Goal: Task Accomplishment & Management: Manage account settings

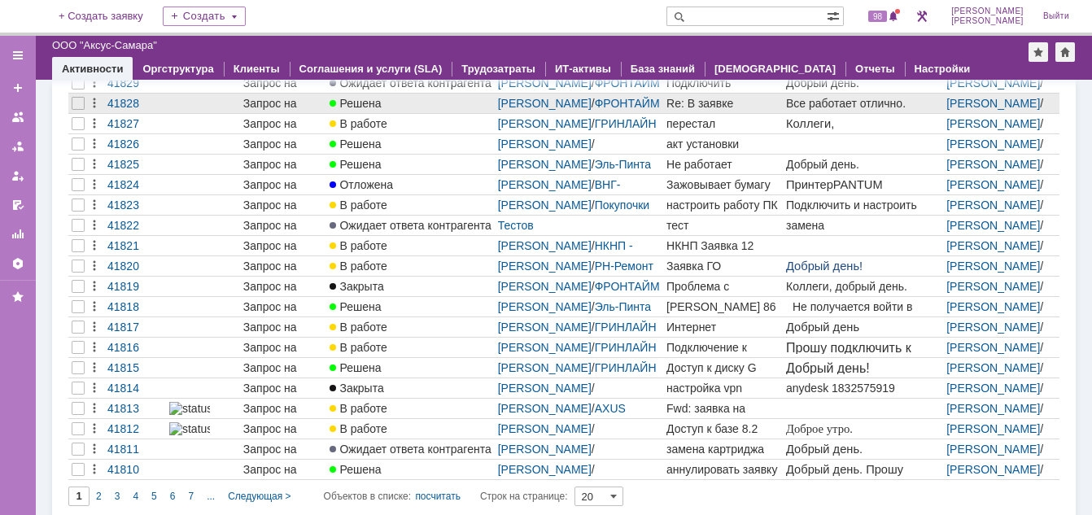
scroll to position [155, 0]
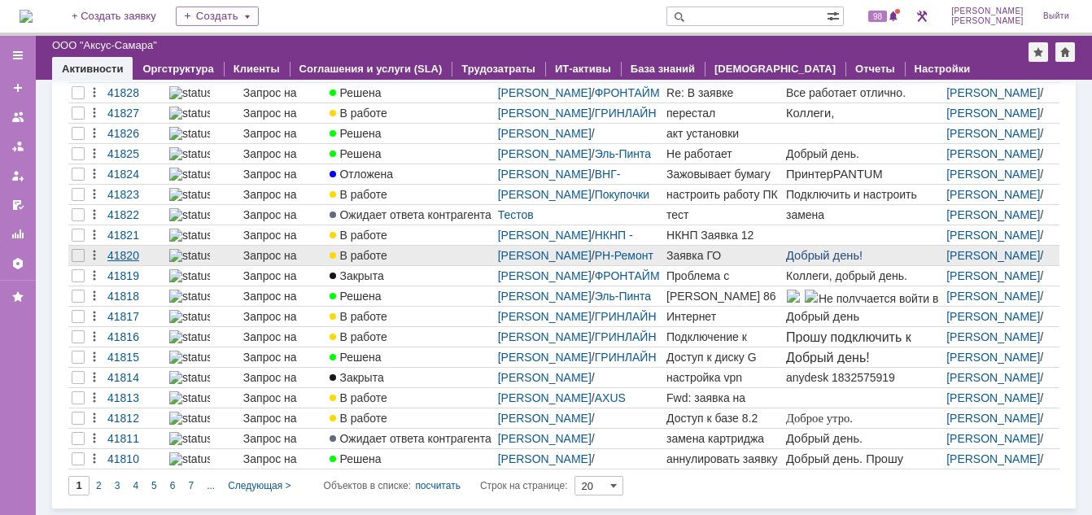
click at [129, 259] on div "41820" at bounding box center [134, 255] width 55 height 13
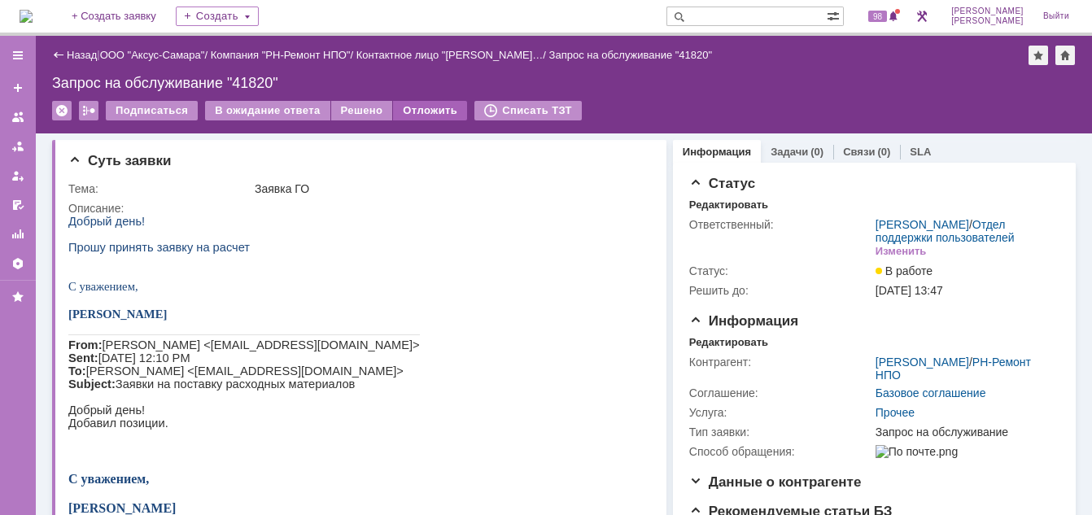
click at [399, 112] on div "Отложить" at bounding box center [430, 111] width 74 height 20
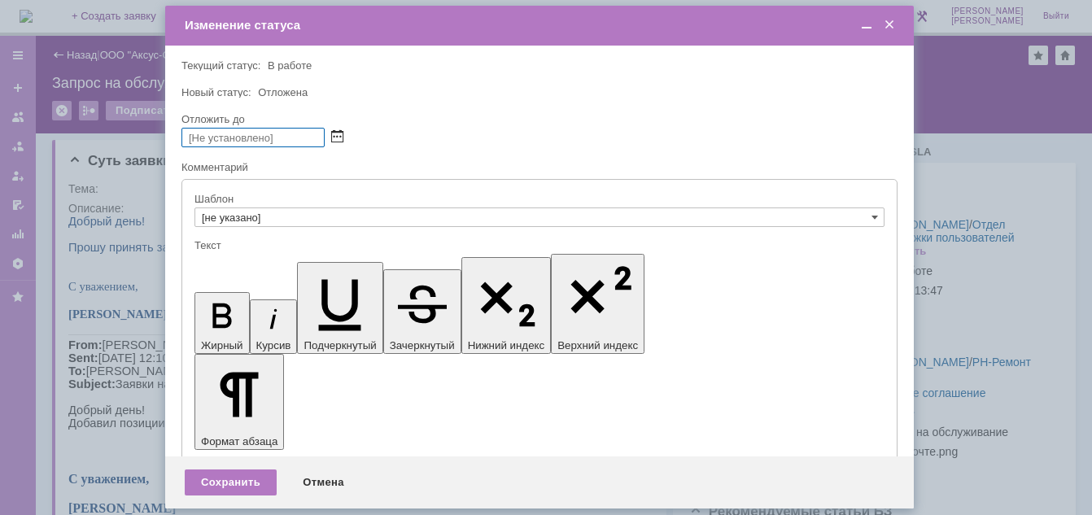
click at [339, 140] on span at bounding box center [337, 137] width 12 height 13
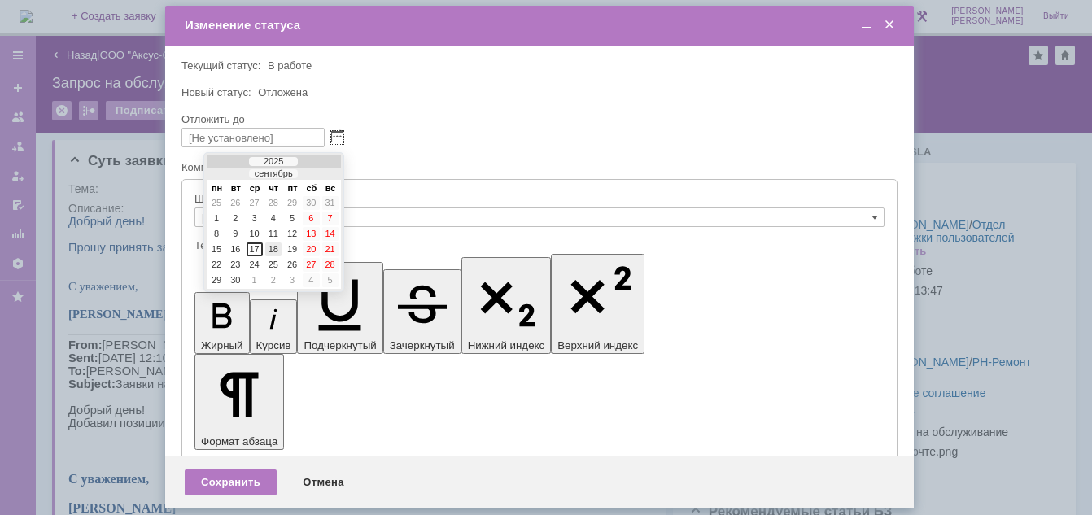
click at [274, 250] on div "18" at bounding box center [273, 250] width 16 height 14
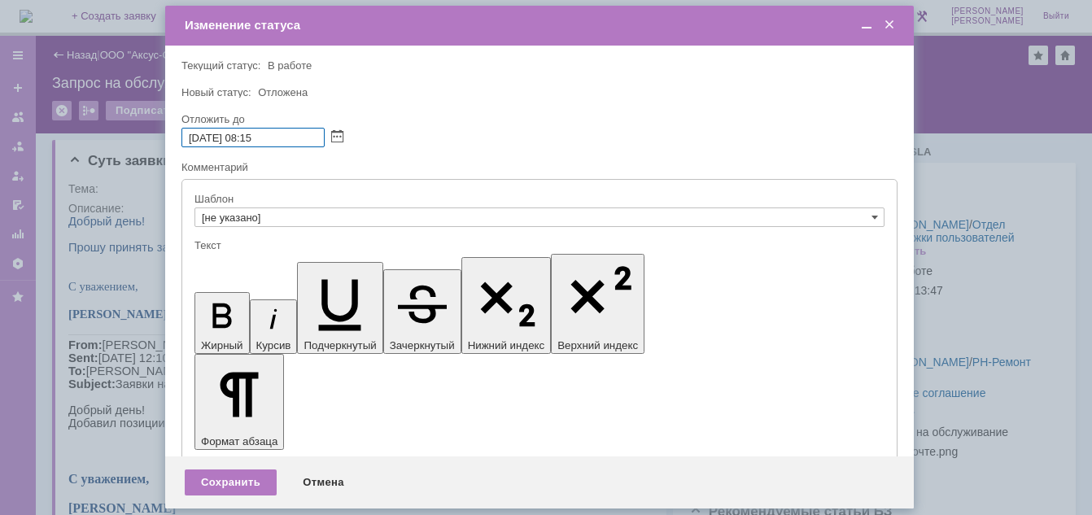
click at [255, 141] on input "18.09.2025 08:15" at bounding box center [253, 138] width 143 height 20
type input "18.09.2025 10:15"
click at [234, 481] on div "Сохранить" at bounding box center [231, 483] width 92 height 26
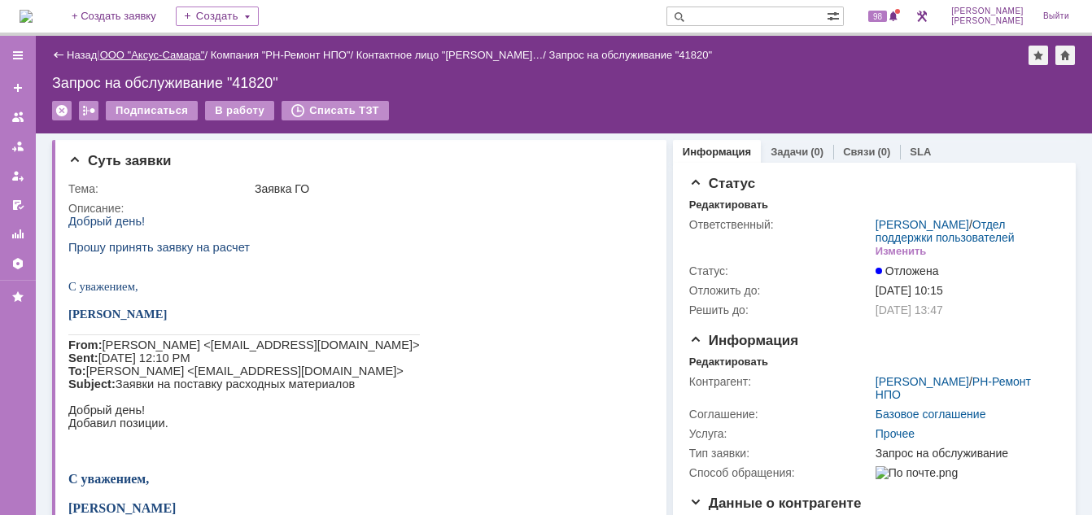
click at [148, 55] on link "ООО "Аксус-Самара"" at bounding box center [152, 55] width 105 height 12
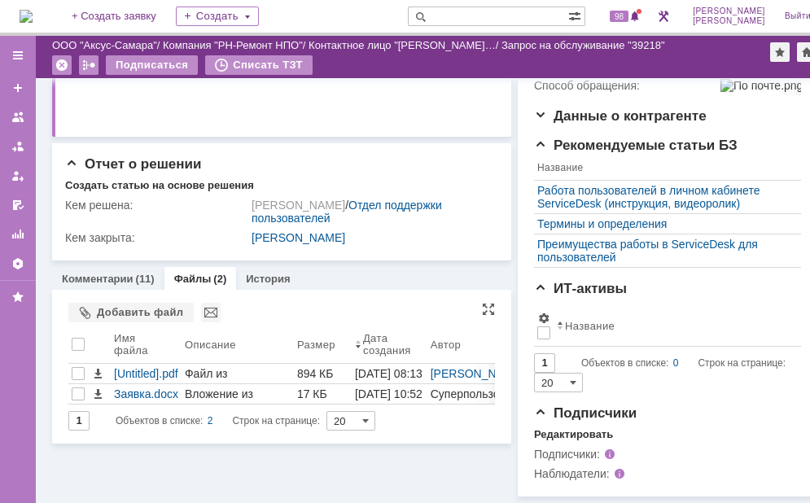
scroll to position [492, 0]
click at [103, 273] on link "Комментарии" at bounding box center [98, 279] width 72 height 12
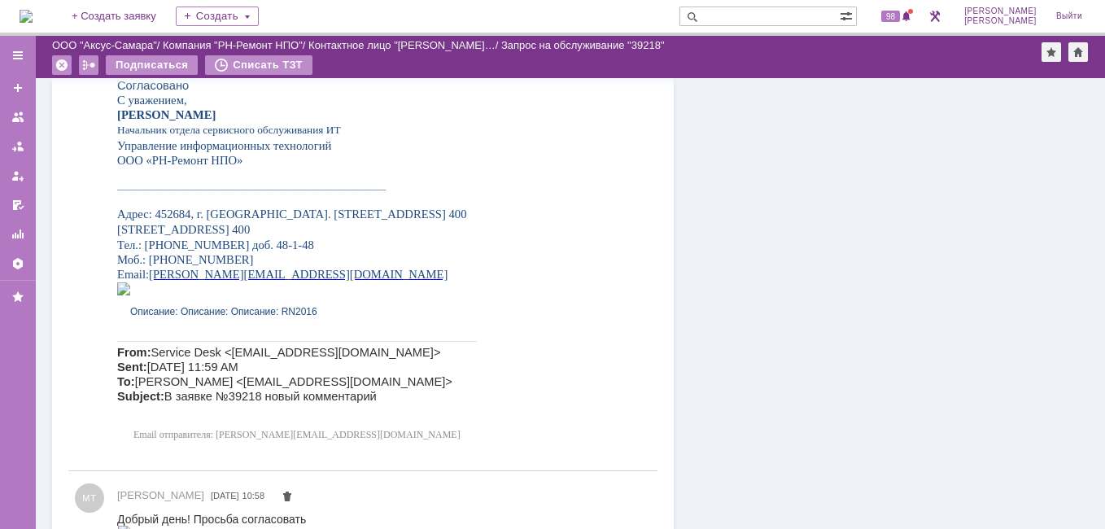
scroll to position [1943, 0]
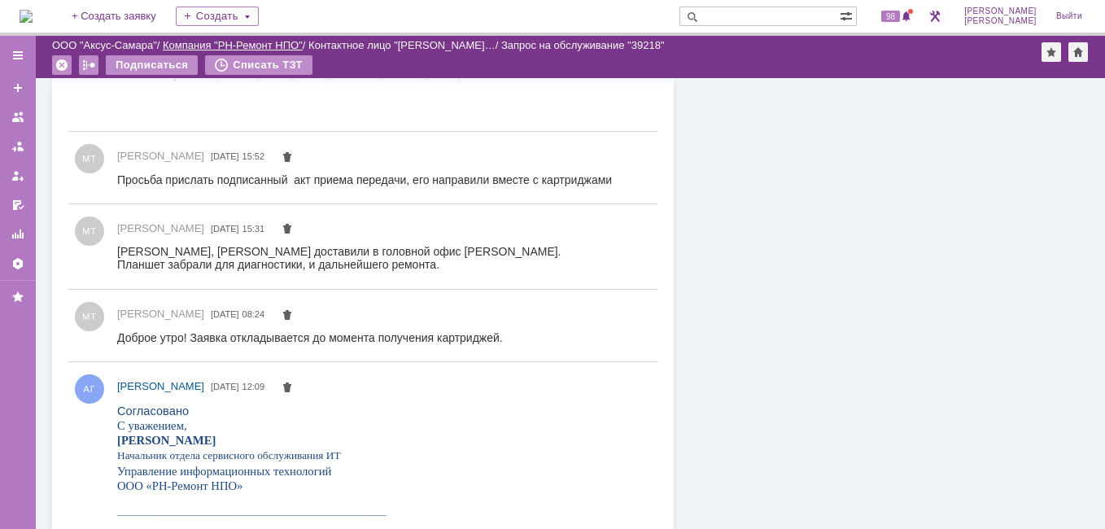
click at [217, 43] on link "Компания "РН-Ремонт НПО"" at bounding box center [233, 45] width 140 height 12
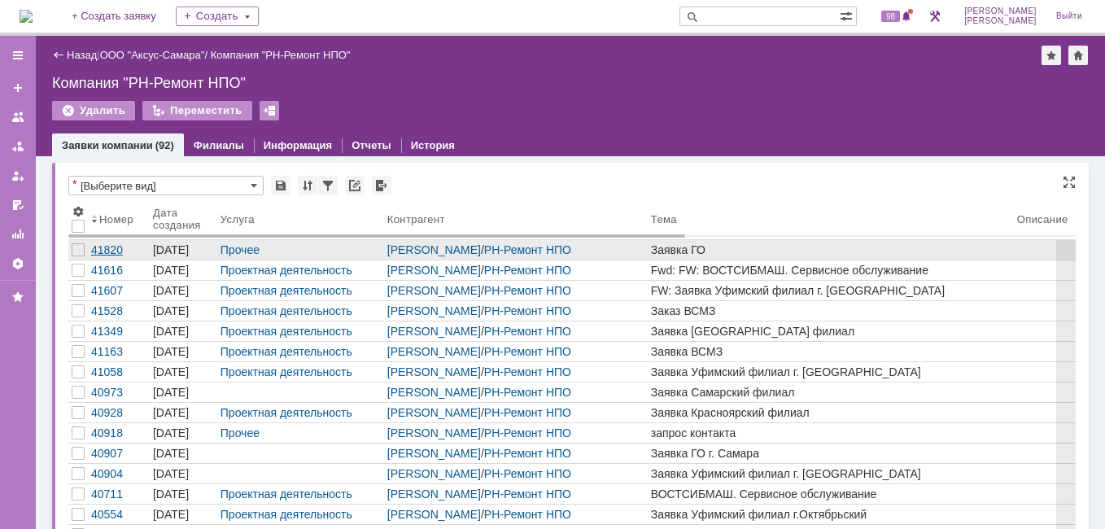
click at [115, 248] on div "41820" at bounding box center [118, 249] width 55 height 13
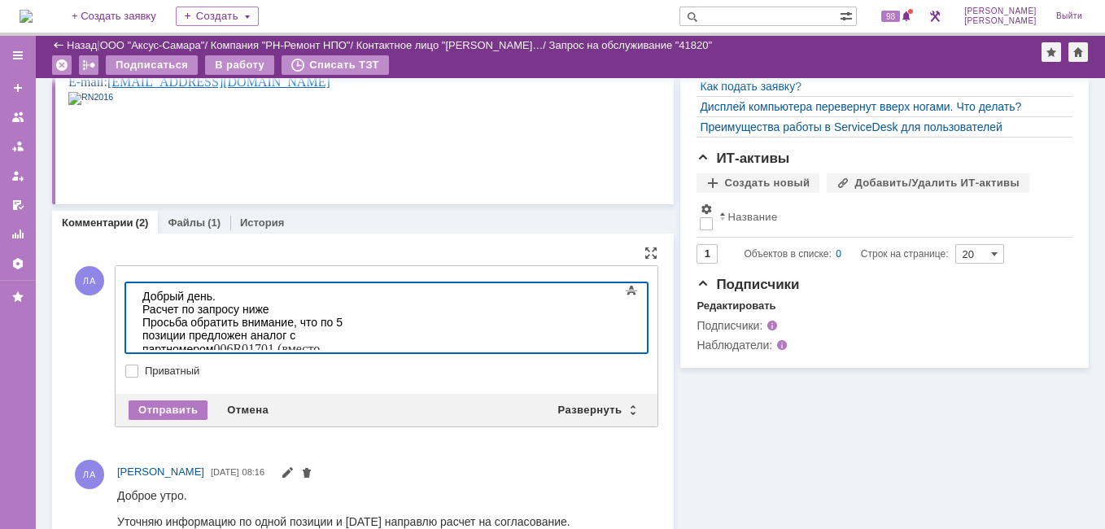
click at [338, 320] on div "Просьба обратить внимание, что по 5 позиции предложен аналог с партномером 006R…" at bounding box center [257, 343] width 231 height 55
click at [343, 324] on div "Просьба обратить внимание, что по 5 позиции предложен аналог с партномером 006R…" at bounding box center [257, 343] width 231 height 55
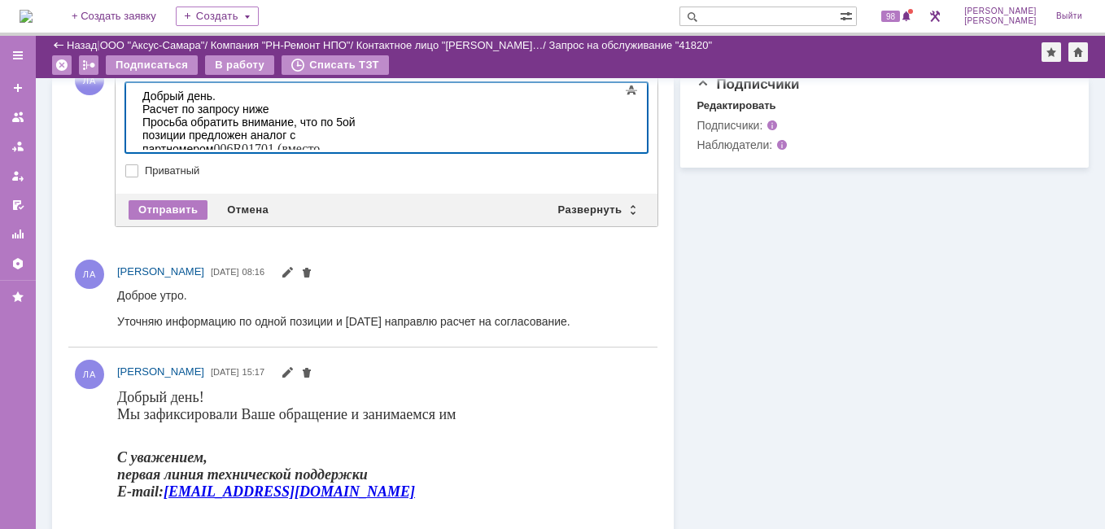
scroll to position [710, 0]
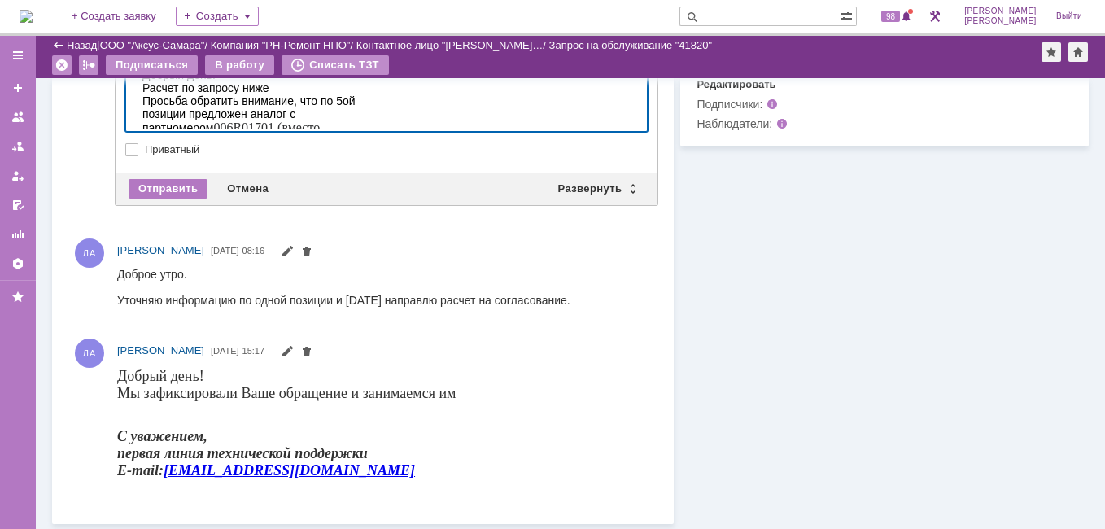
click at [374, 119] on div "Просьба обратить внимание, что по 5ой позиции предложен аналог с партномером 00…" at bounding box center [257, 121] width 231 height 55
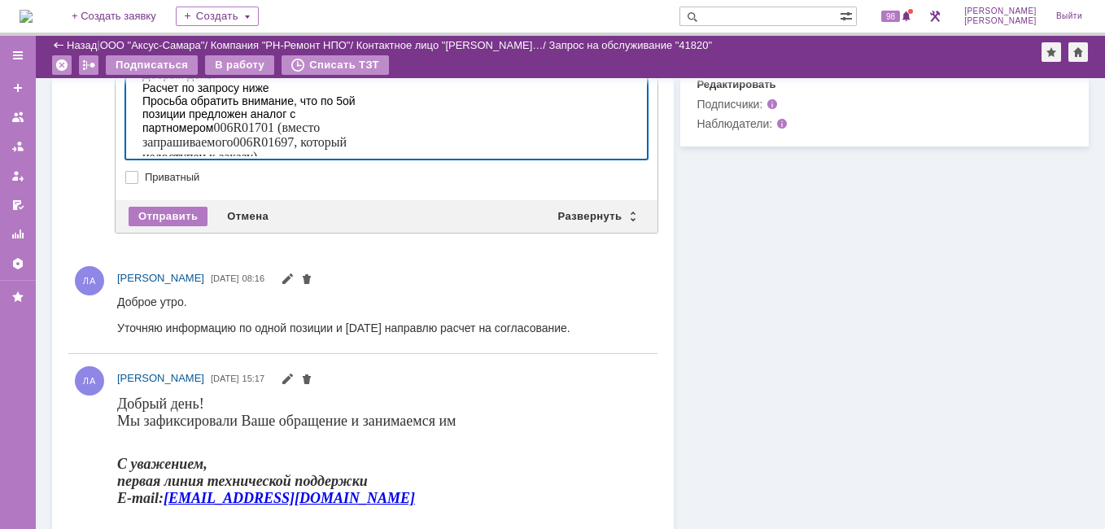
click at [343, 83] on div "​Расчет по запросу ниже" at bounding box center [257, 87] width 231 height 13
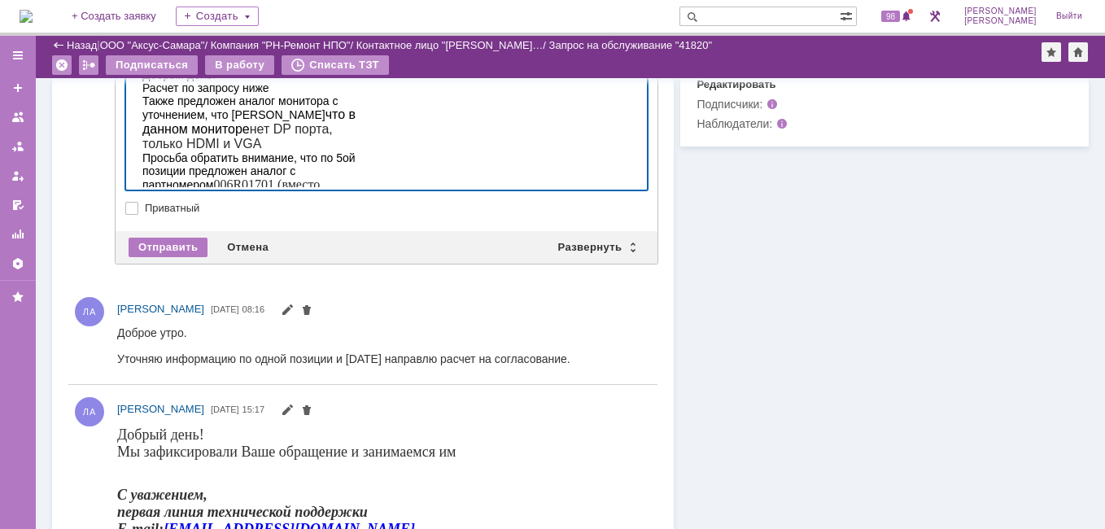
click at [374, 105] on div "Также предложен аналог монитора с уточнением, что в что в данном мониторе нет D…" at bounding box center [257, 122] width 231 height 57
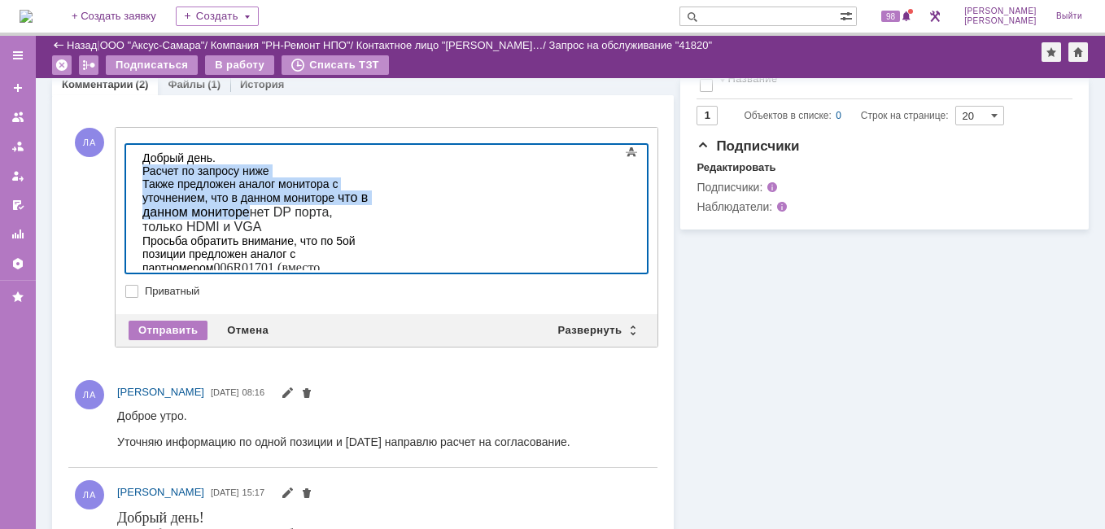
scroll to position [618, 0]
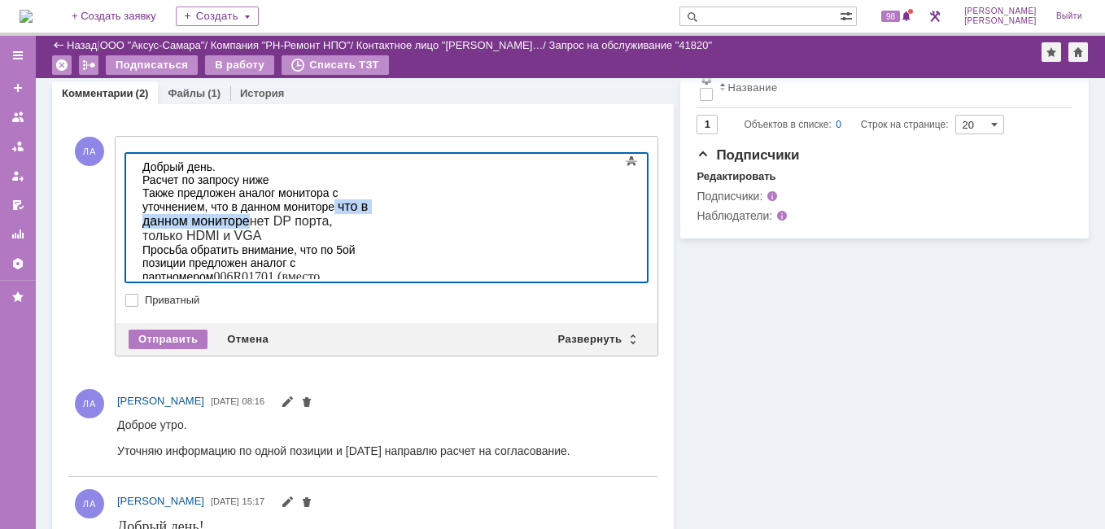
drag, startPoint x: 243, startPoint y: 213, endPoint x: 537, endPoint y: 191, distance: 295.5
click at [374, 191] on div "Также предложен аналог монитора с уточнением, что в данном мониторе что в данно…" at bounding box center [257, 214] width 231 height 57
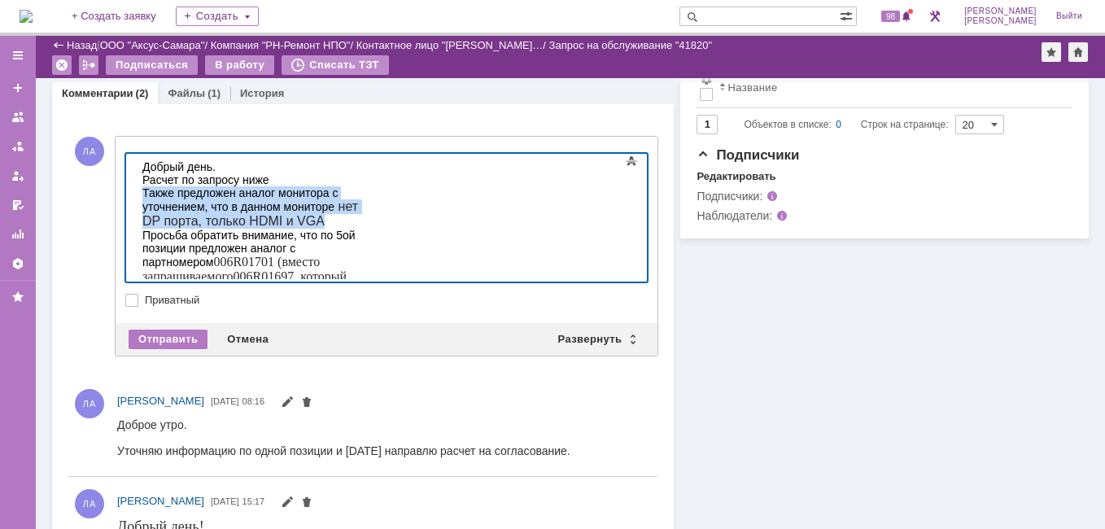
drag, startPoint x: 141, startPoint y: 194, endPoint x: 286, endPoint y: 210, distance: 145.8
click at [286, 210] on body "Добрый день. ​Расчет по запросу ниже Также предложен аналог монитора с уточнени…" at bounding box center [258, 236] width 244 height 164
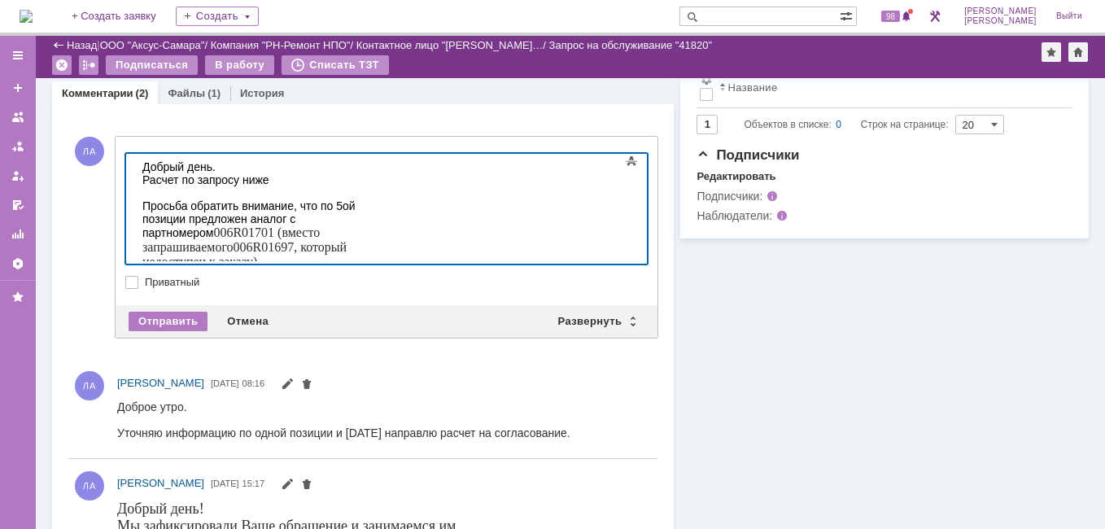
click at [225, 170] on div "Добрый день." at bounding box center [257, 166] width 231 height 13
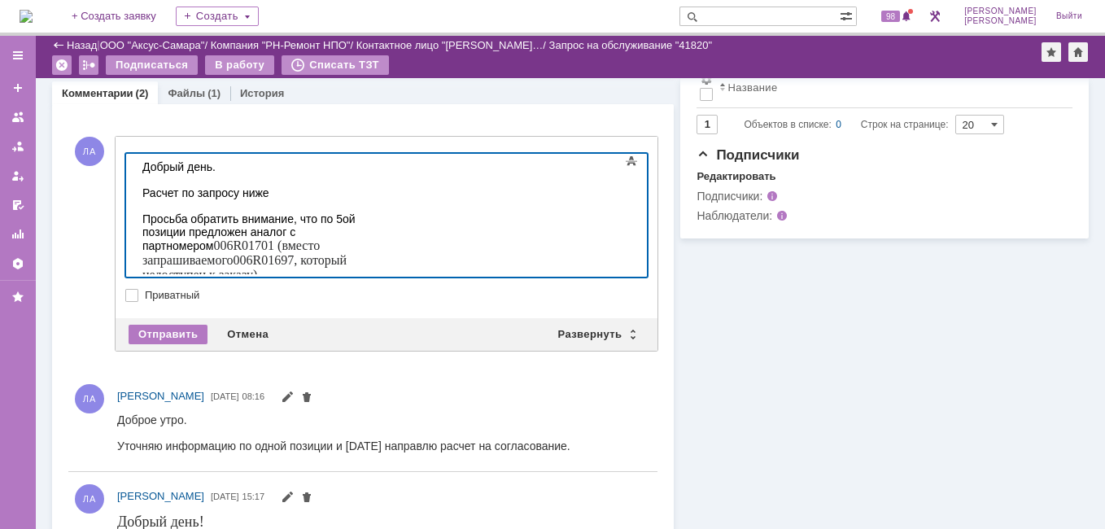
click at [374, 217] on div "Просьба обратить внимание, что по 5ой позиции предложен аналог с партномером 00…" at bounding box center [257, 247] width 231 height 70
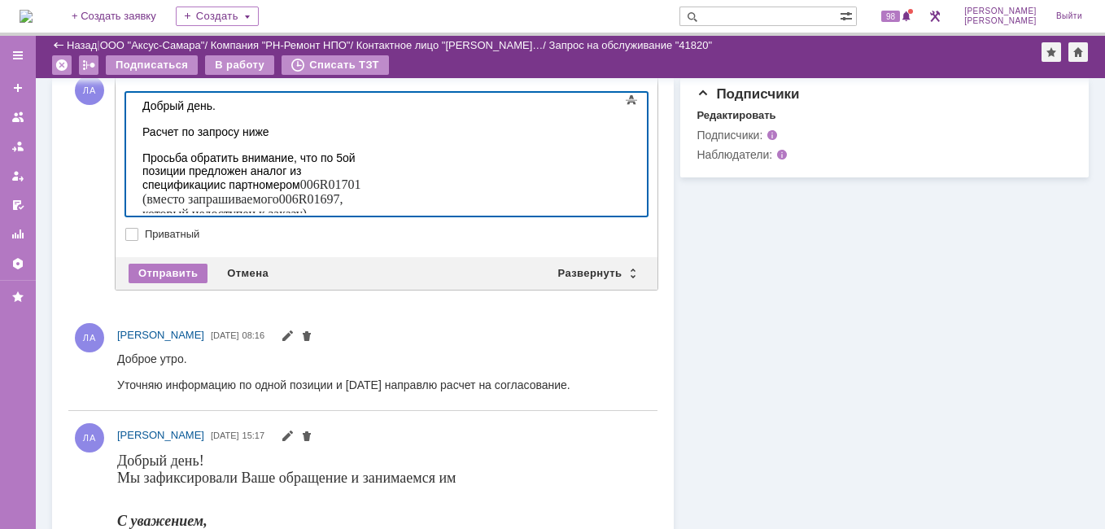
scroll to position [699, 0]
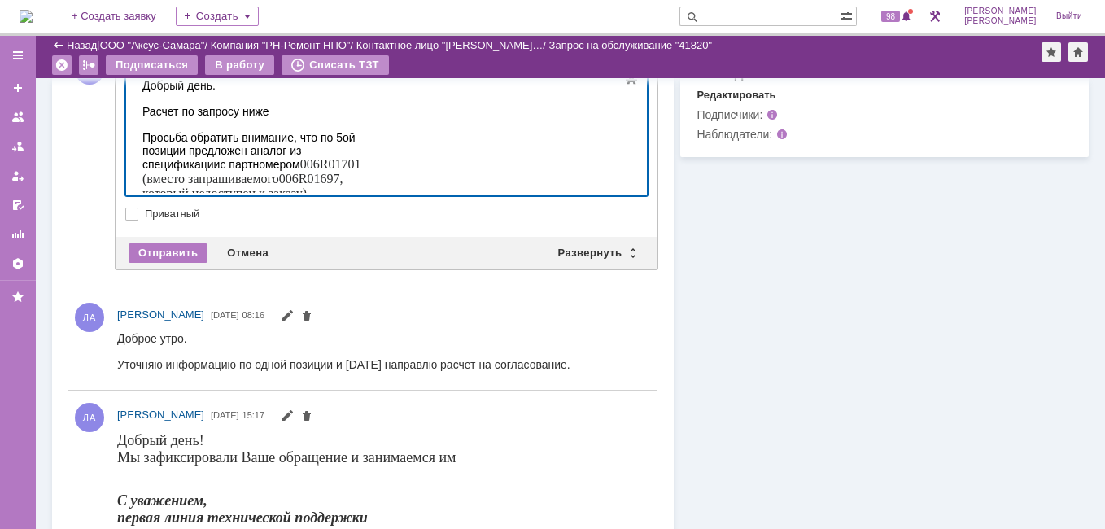
click at [199, 201] on div "​" at bounding box center [257, 207] width 231 height 13
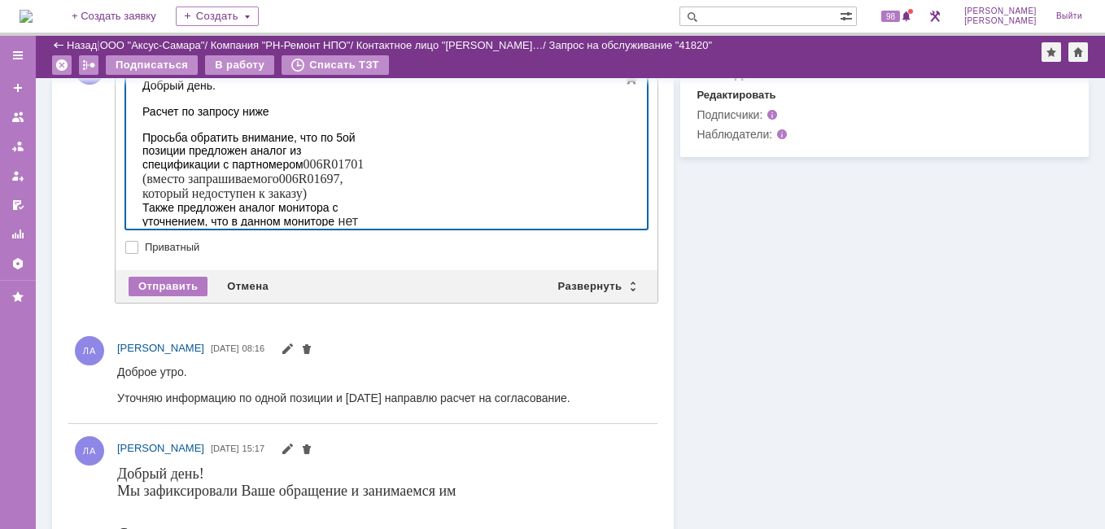
click at [304, 114] on div "​Расчет по запросу ниже" at bounding box center [257, 111] width 231 height 13
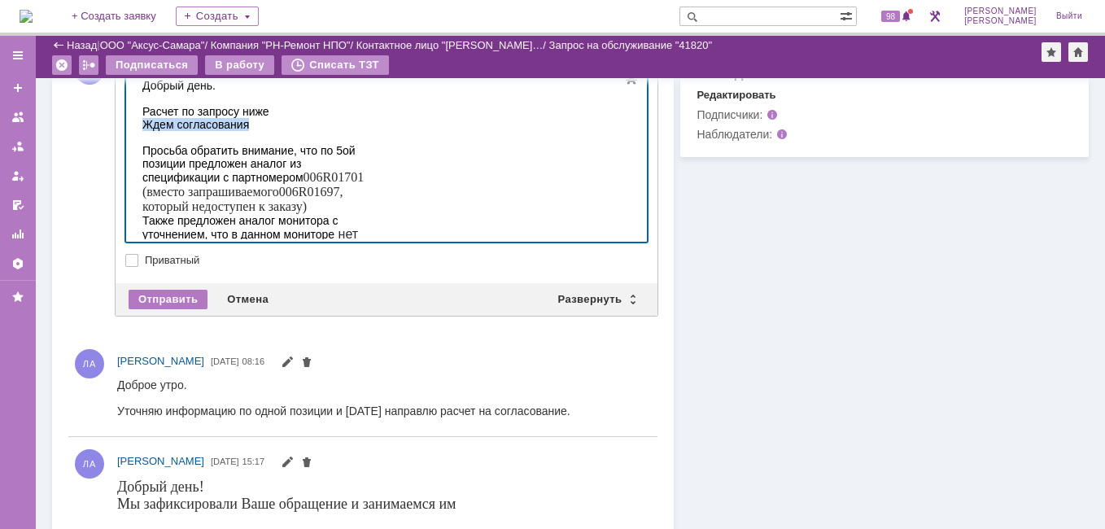
drag, startPoint x: 268, startPoint y: 129, endPoint x: 247, endPoint y: 199, distance: 72.9
click at [136, 129] on html "Добрый день. ​Расчет по запросу ниже Ждем согласования Просьба обратить внимани…" at bounding box center [258, 174] width 244 height 205
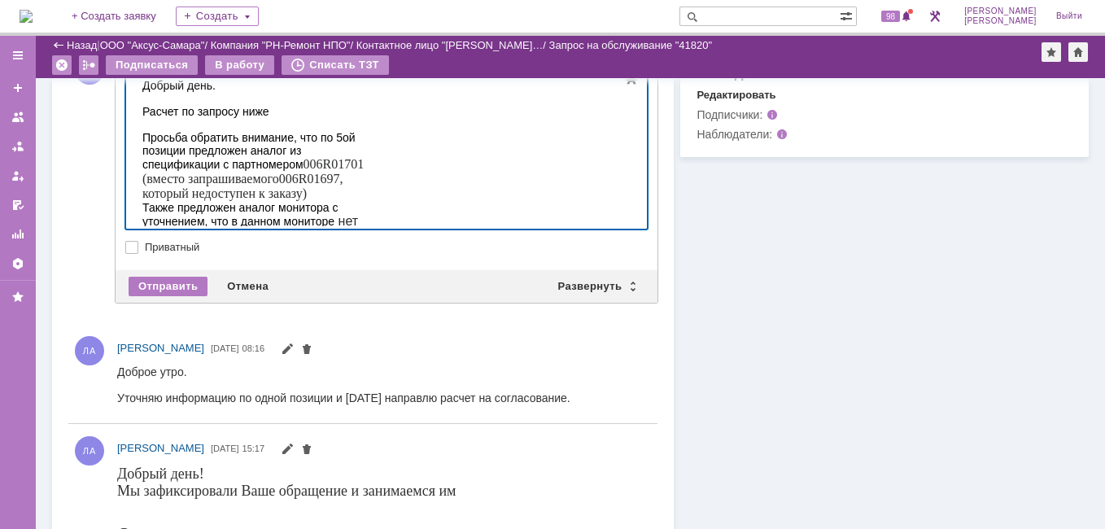
click at [150, 243] on div "​" at bounding box center [257, 250] width 231 height 15
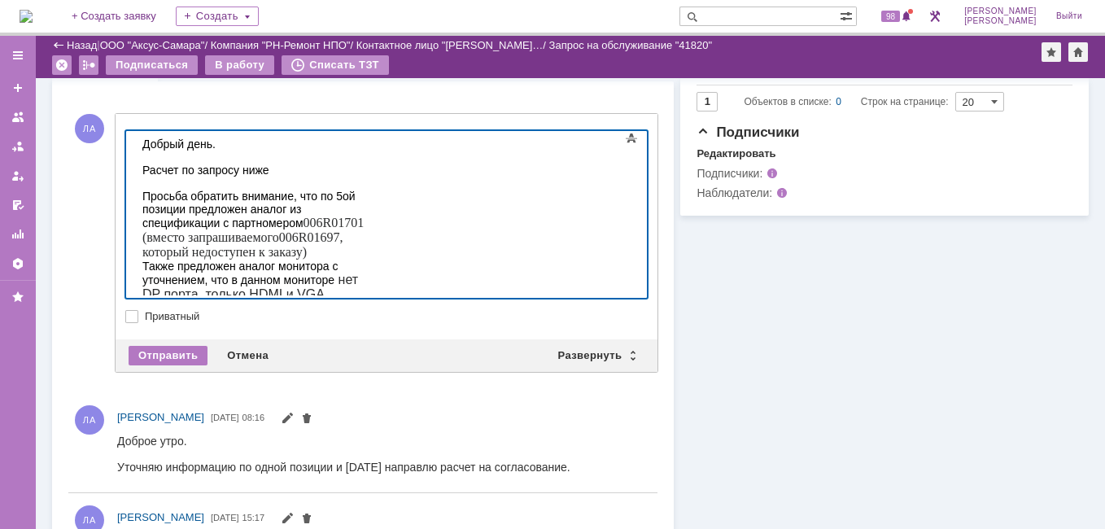
scroll to position [618, 0]
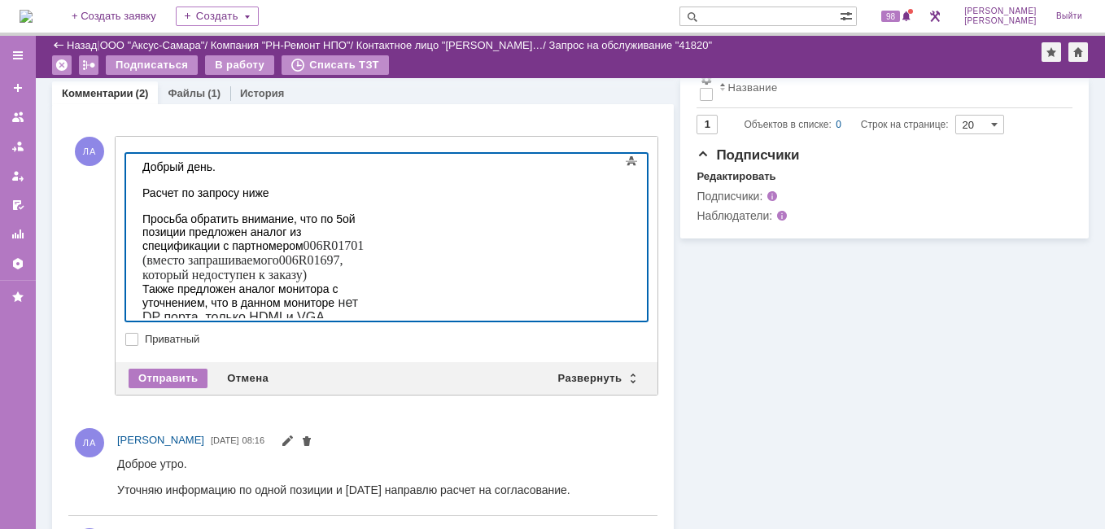
click at [139, 287] on body "Добрый день. ​Расчет по запросу ниже Просьба обратить внимание, что по 5ой пози…" at bounding box center [258, 256] width 244 height 204
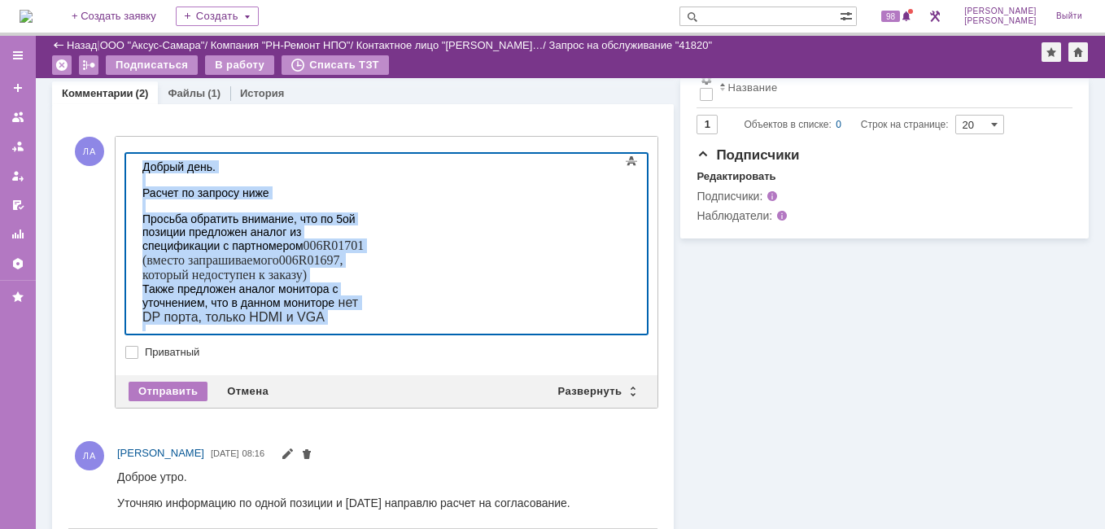
drag, startPoint x: 140, startPoint y: 164, endPoint x: 291, endPoint y: 328, distance: 223.5
click at [291, 328] on body "Добрый день. ​Расчет по запросу ниже Просьба обратить внимание, что по 5ой пози…" at bounding box center [258, 262] width 244 height 217
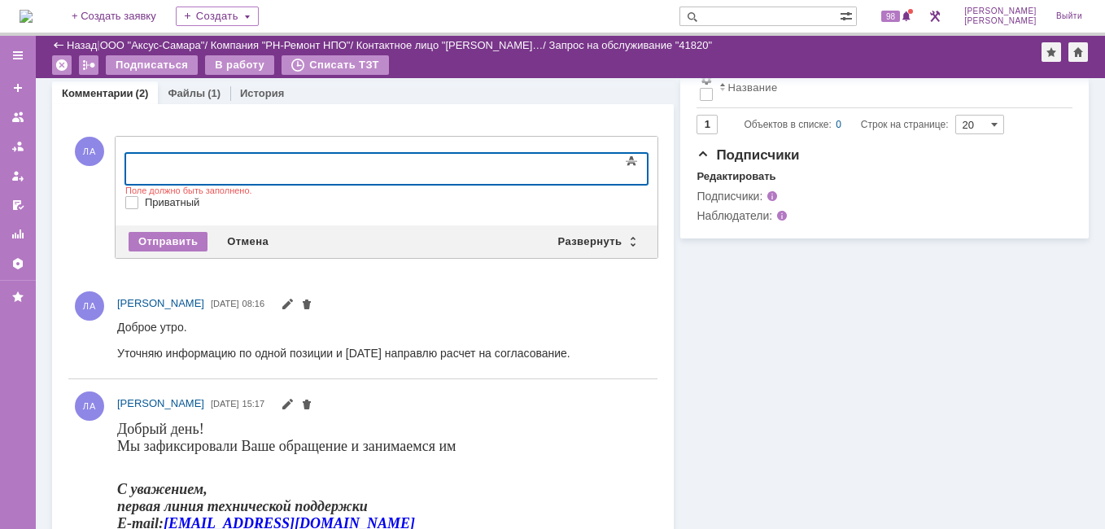
click at [809, 355] on div "Информация Задачи (0) Связи (0) SLA Статус Редактировать Ответственный: Латыпов…" at bounding box center [881, 18] width 415 height 1117
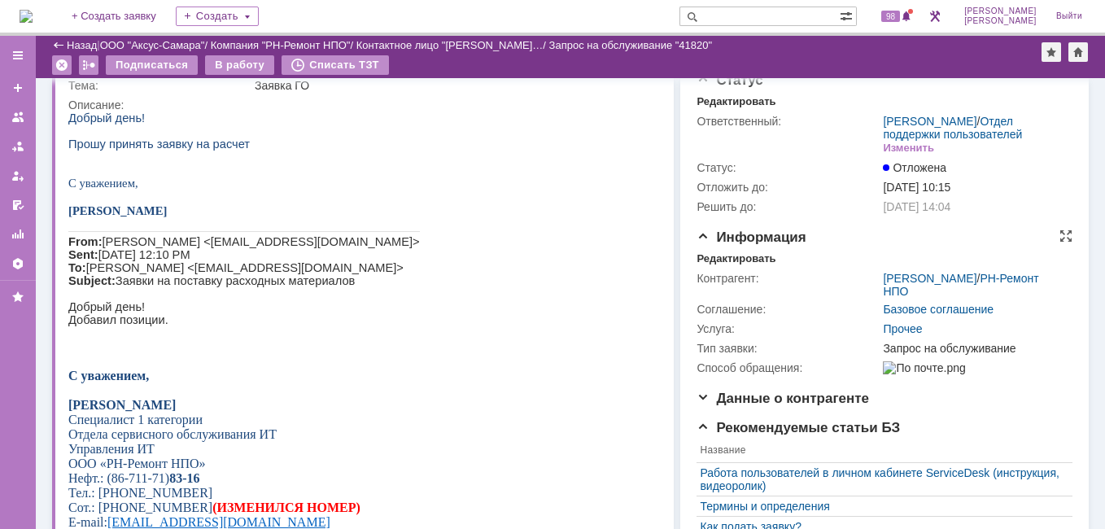
scroll to position [0, 0]
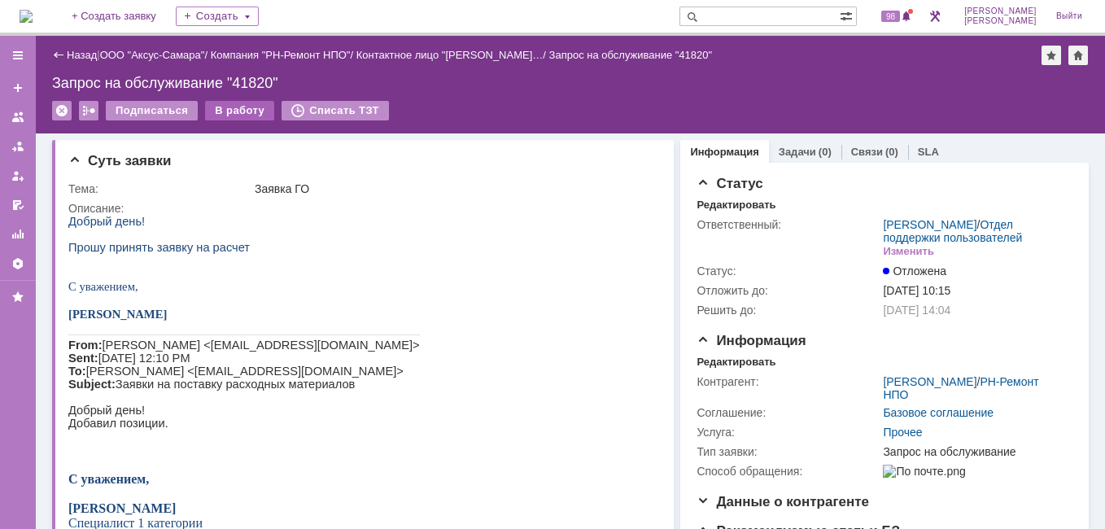
click at [220, 103] on div "В работу" at bounding box center [239, 111] width 69 height 20
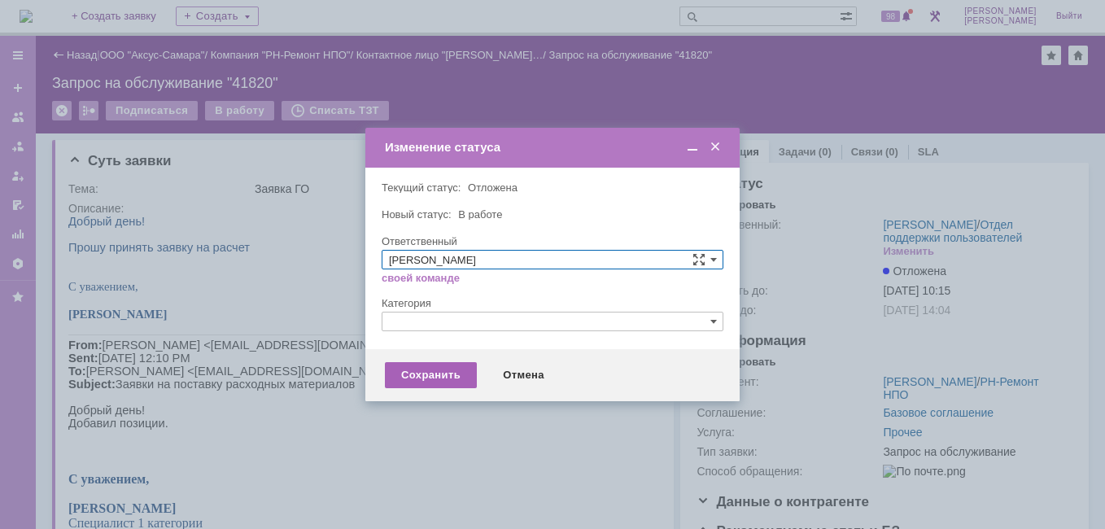
click at [407, 378] on div "Сохранить" at bounding box center [431, 375] width 92 height 26
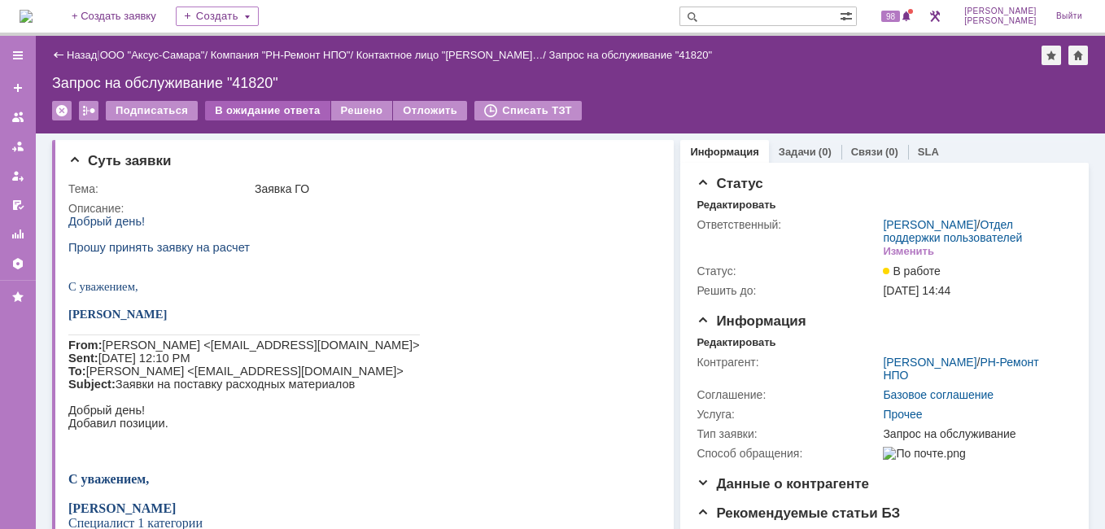
click at [279, 112] on div "В ожидание ответа" at bounding box center [267, 111] width 125 height 20
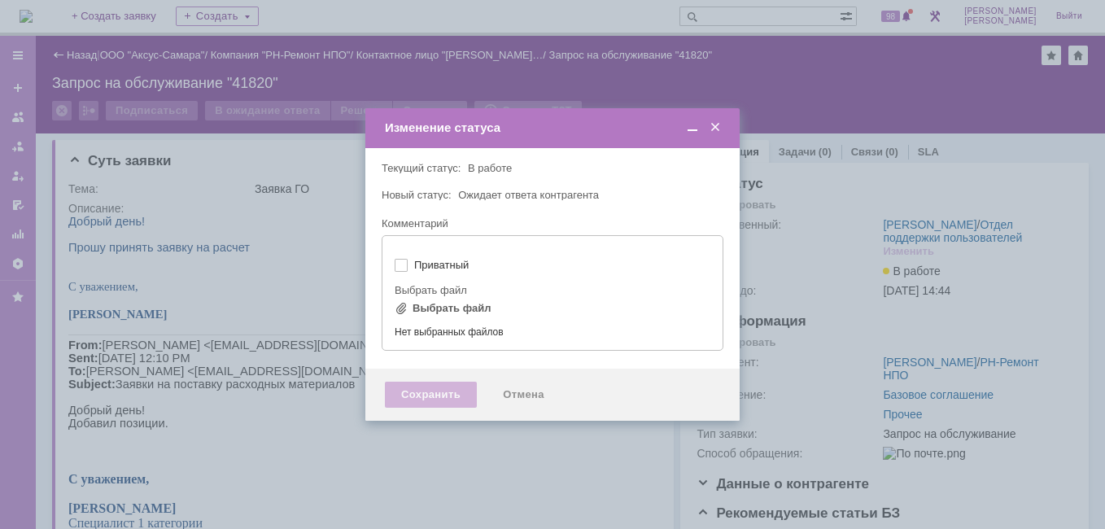
type input "[не указано]"
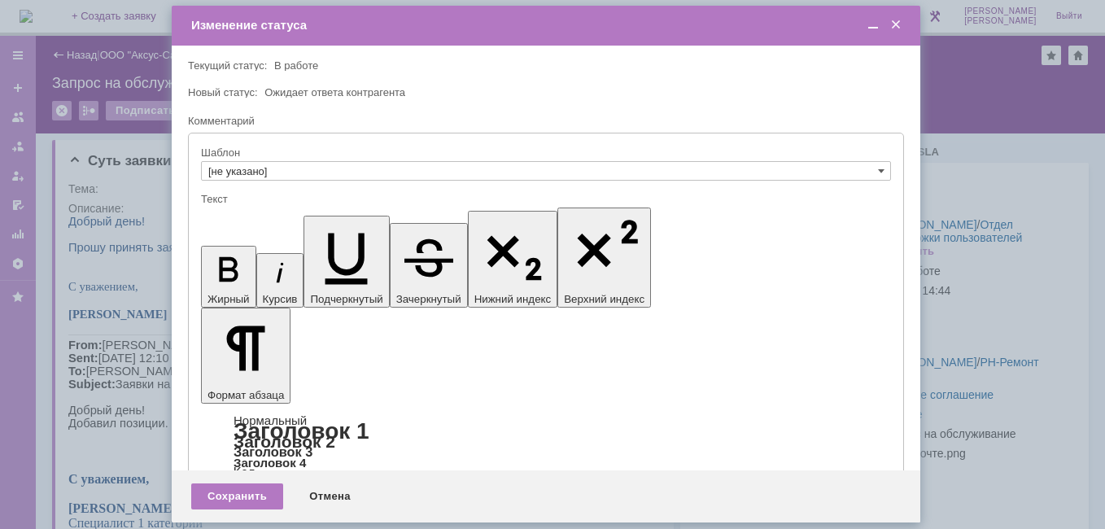
drag, startPoint x: 905, startPoint y: 4677, endPoint x: 637, endPoint y: 4561, distance: 292.0
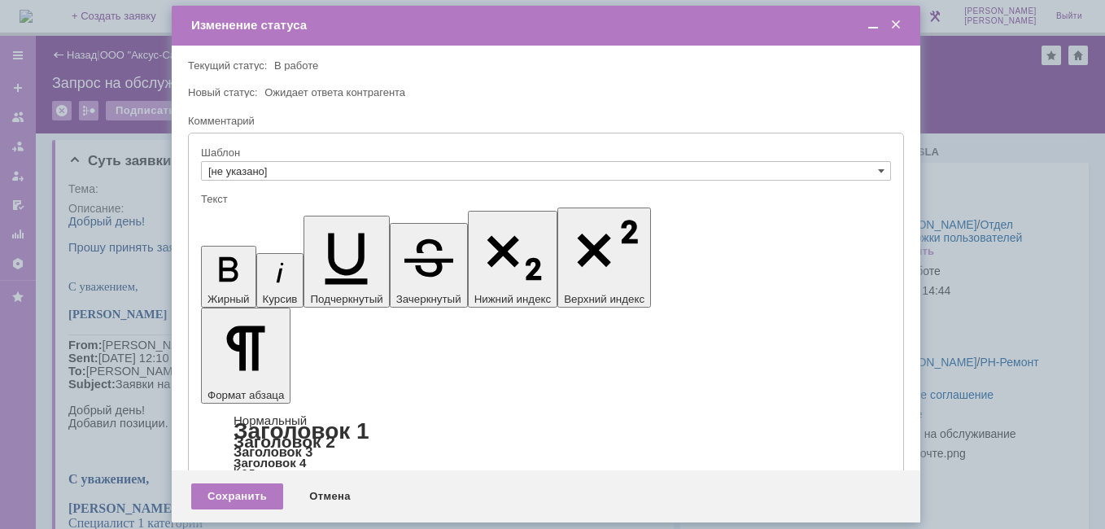
drag, startPoint x: 436, startPoint y: 4681, endPoint x: 313, endPoint y: 4690, distance: 124.1
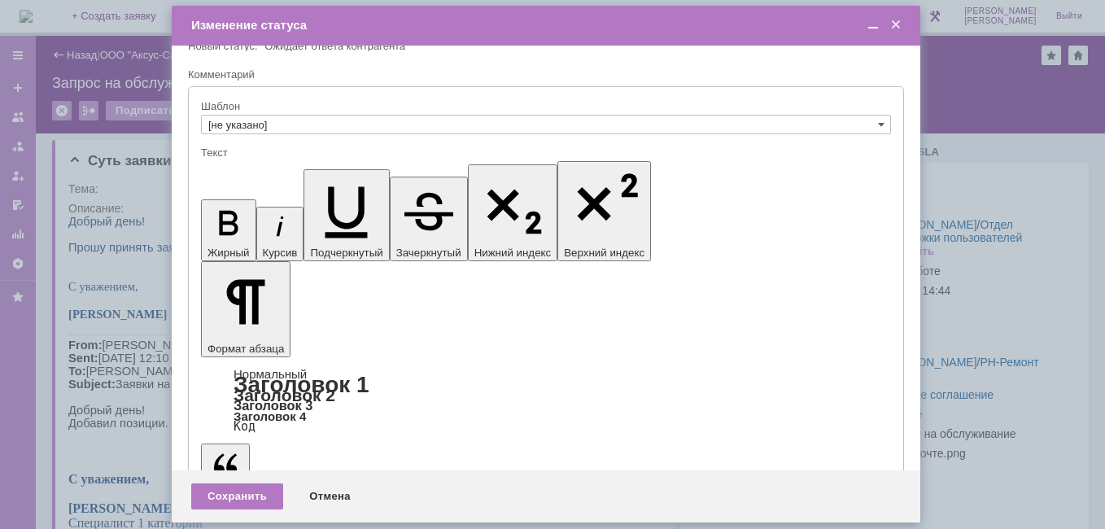
scroll to position [326, 0]
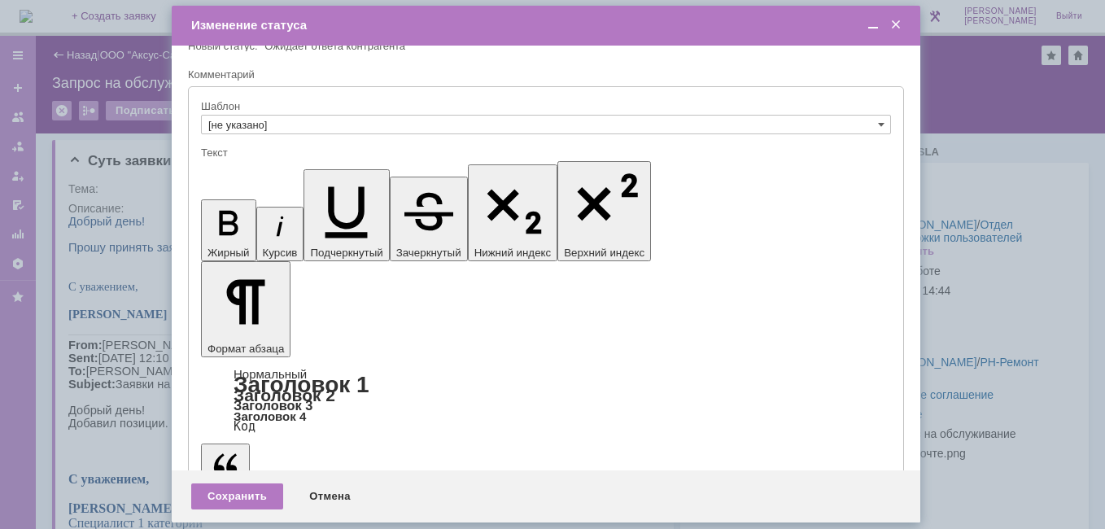
scroll to position [0, 0]
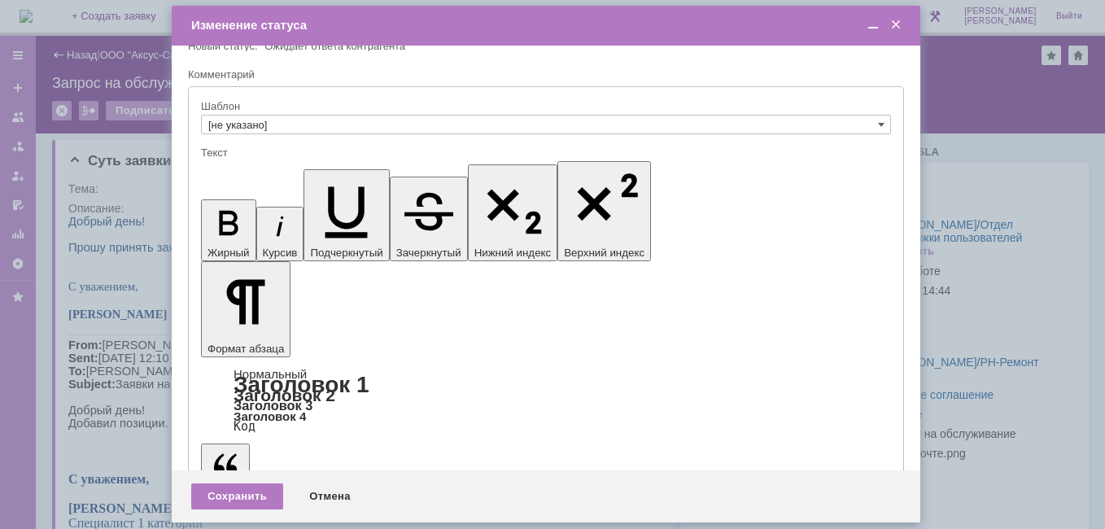
drag, startPoint x: 420, startPoint y: 212, endPoint x: 227, endPoint y: 196, distance: 193.6
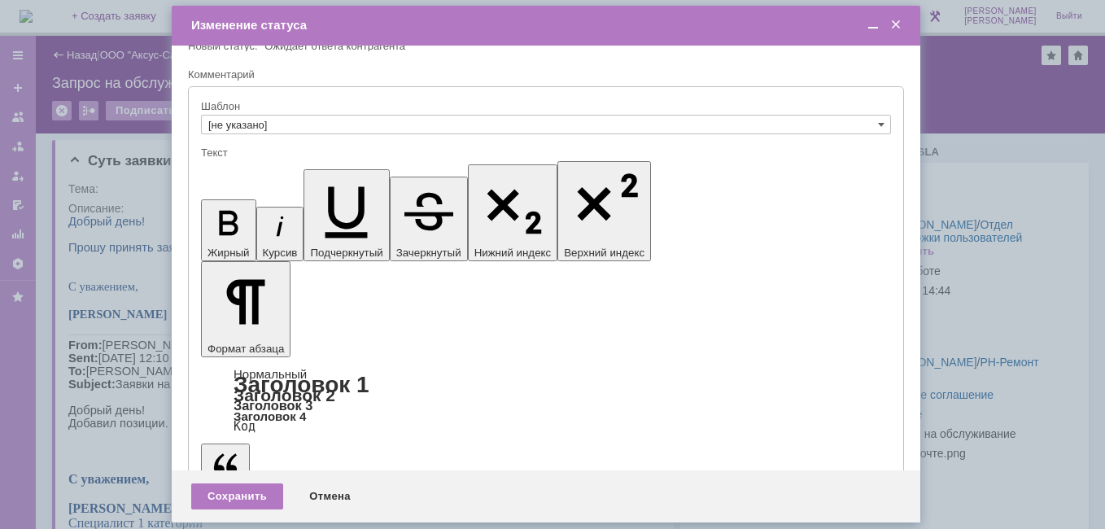
drag, startPoint x: 227, startPoint y: 196, endPoint x: 235, endPoint y: 199, distance: 8.5
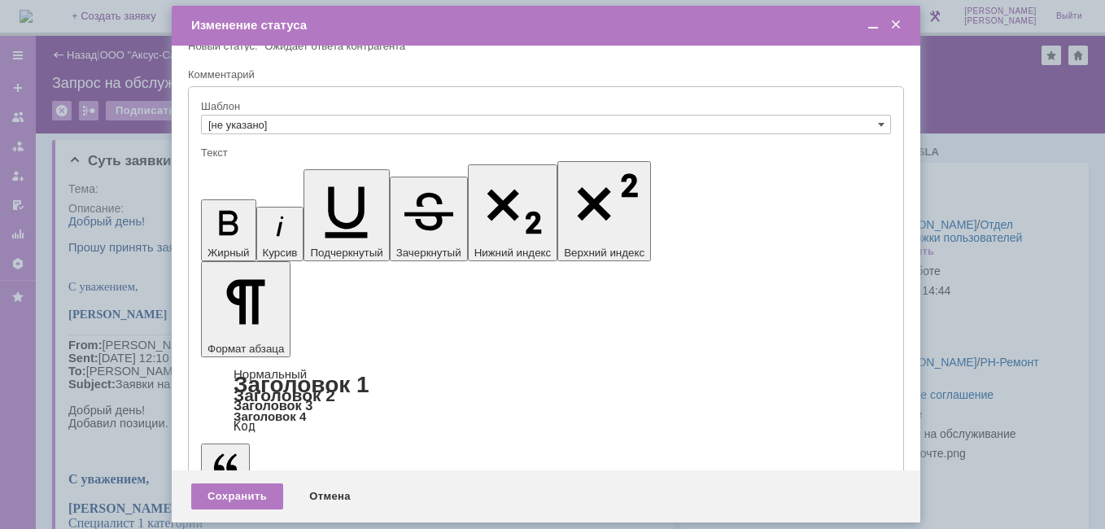
drag, startPoint x: 762, startPoint y: 4557, endPoint x: 822, endPoint y: 4557, distance: 60.2
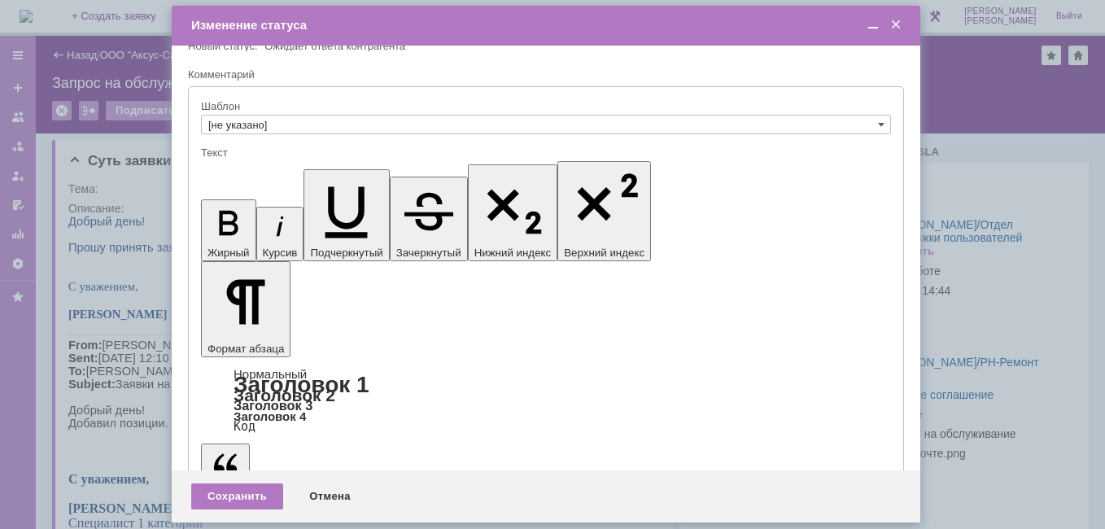
click at [219, 211] on icon "button" at bounding box center [228, 223] width 19 height 24
click at [213, 202] on icon "button" at bounding box center [229, 223] width 42 height 42
drag, startPoint x: 611, startPoint y: 4588, endPoint x: 704, endPoint y: 4595, distance: 93.1
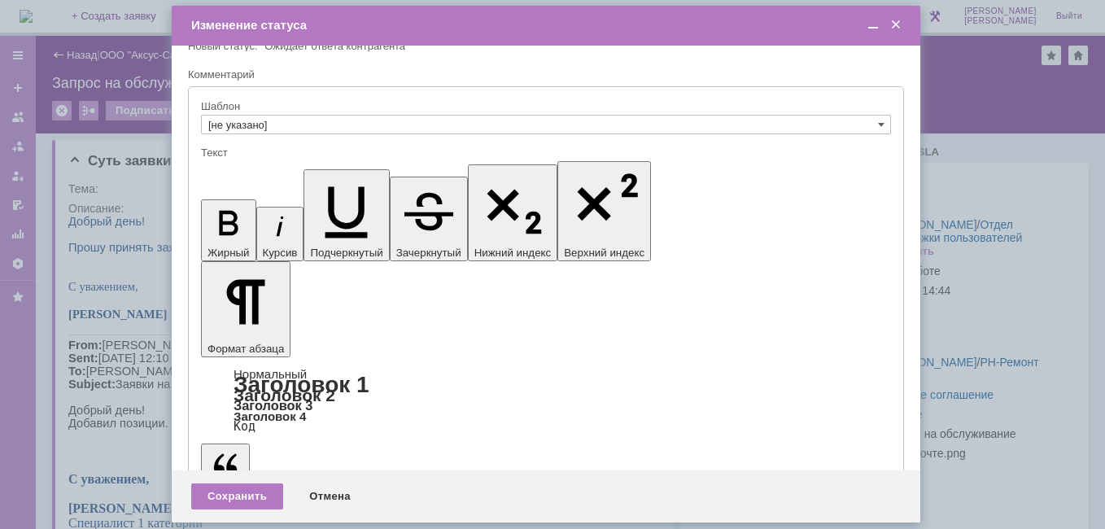
drag, startPoint x: 615, startPoint y: 4582, endPoint x: 796, endPoint y: 4589, distance: 180.9
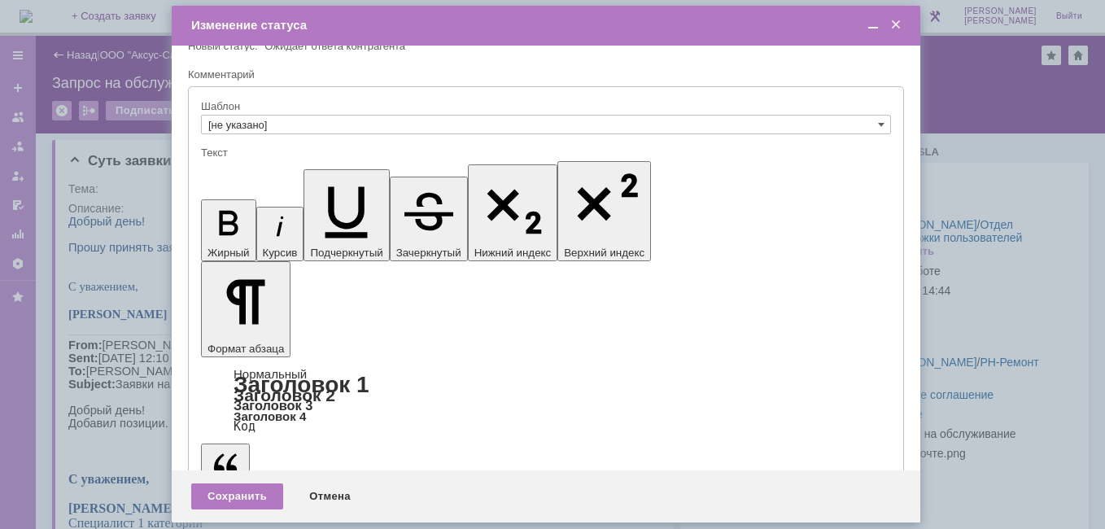
drag, startPoint x: 614, startPoint y: 4586, endPoint x: 810, endPoint y: 4606, distance: 197.2
drag, startPoint x: 774, startPoint y: 4587, endPoint x: 678, endPoint y: 4585, distance: 96.1
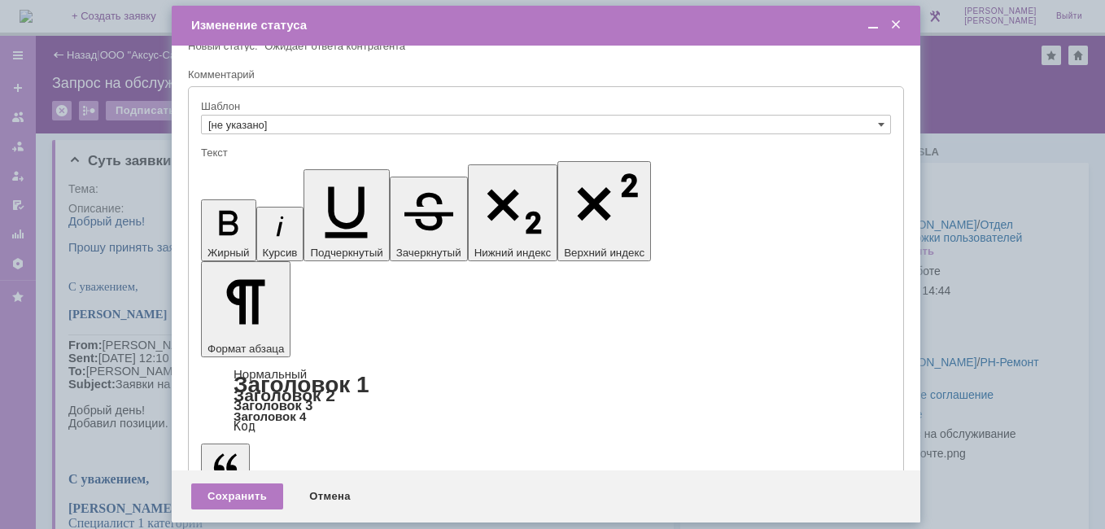
drag, startPoint x: 760, startPoint y: 4557, endPoint x: 822, endPoint y: 4555, distance: 61.9
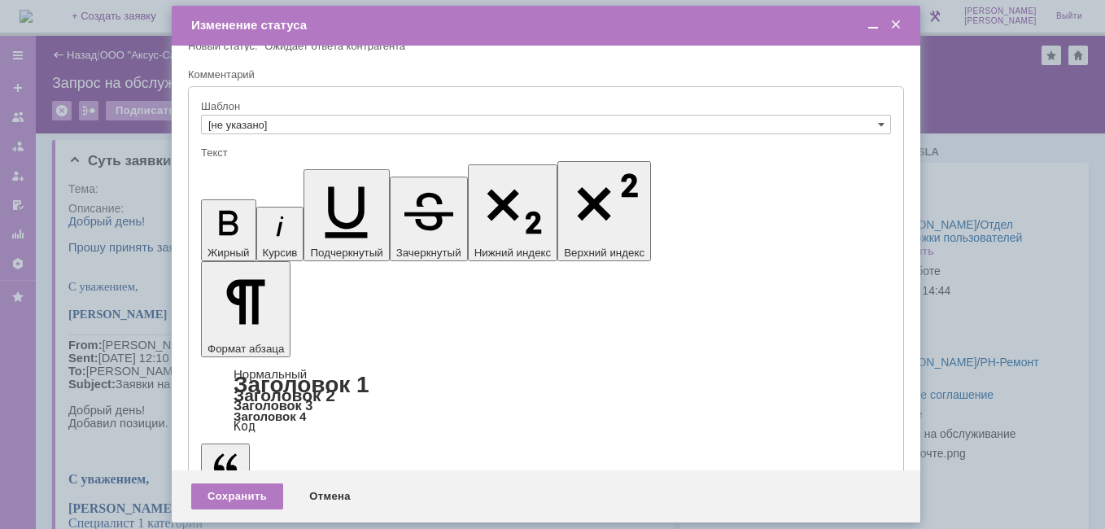
drag, startPoint x: 614, startPoint y: 5376, endPoint x: 819, endPoint y: 5377, distance: 205.1
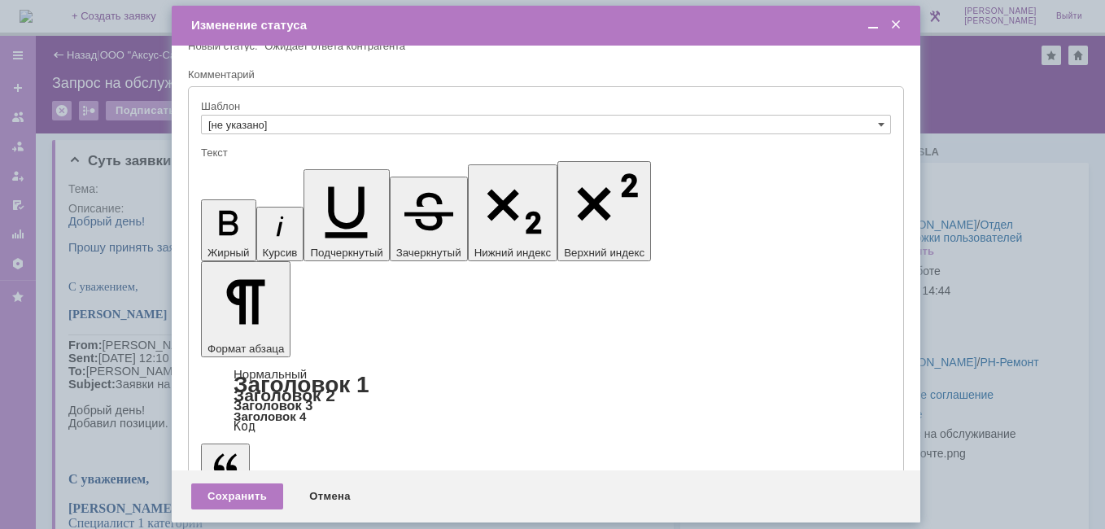
drag, startPoint x: 611, startPoint y: 5380, endPoint x: 747, endPoint y: 5401, distance: 137.6
click at [310, 175] on icon "button" at bounding box center [346, 208] width 72 height 72
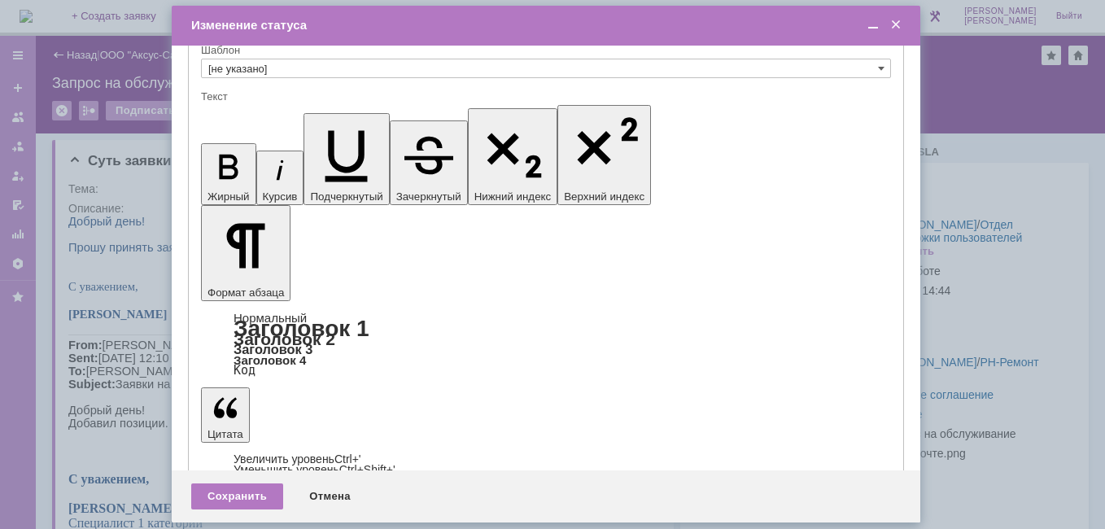
scroll to position [128, 0]
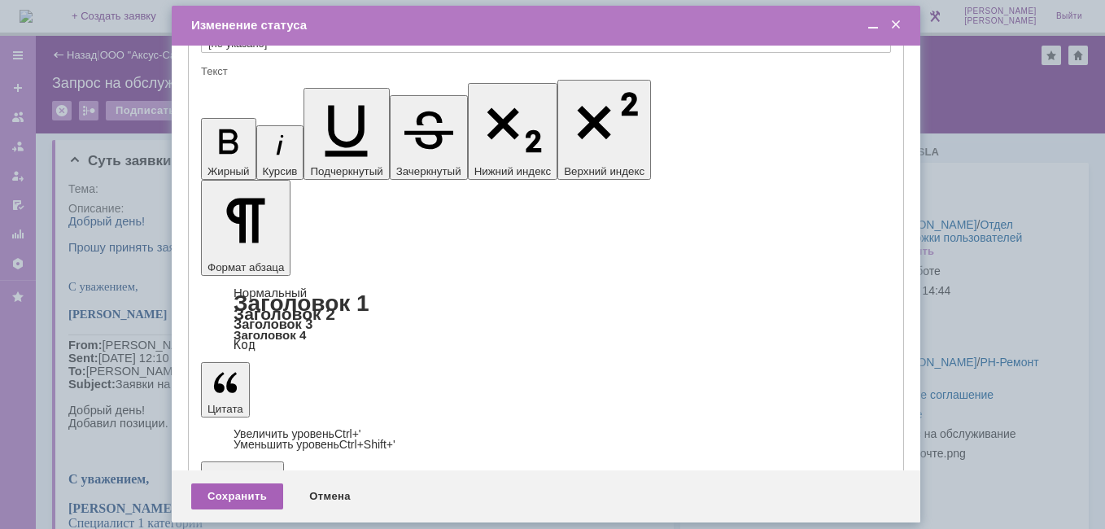
click at [238, 499] on div "Сохранить" at bounding box center [237, 497] width 92 height 26
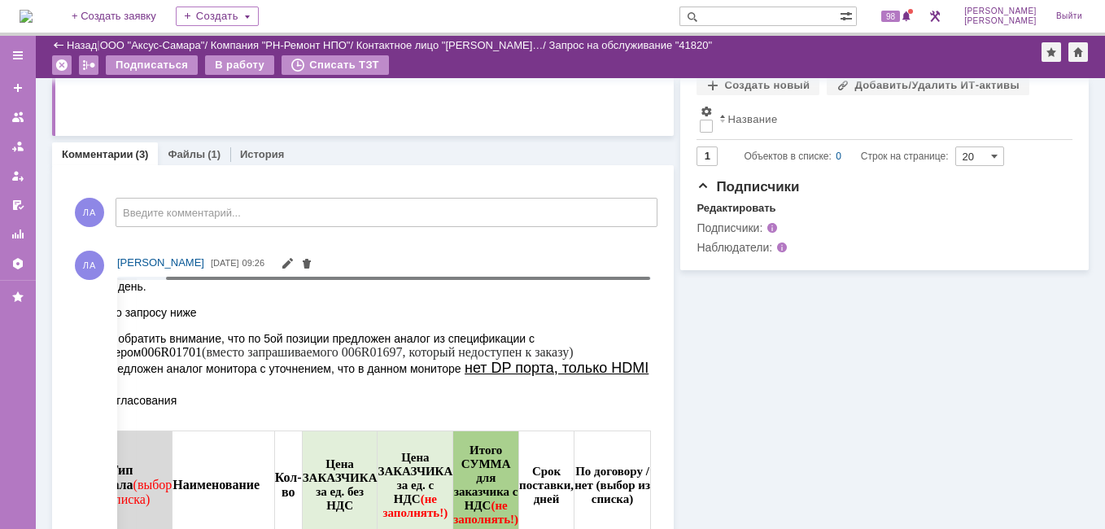
scroll to position [0, 0]
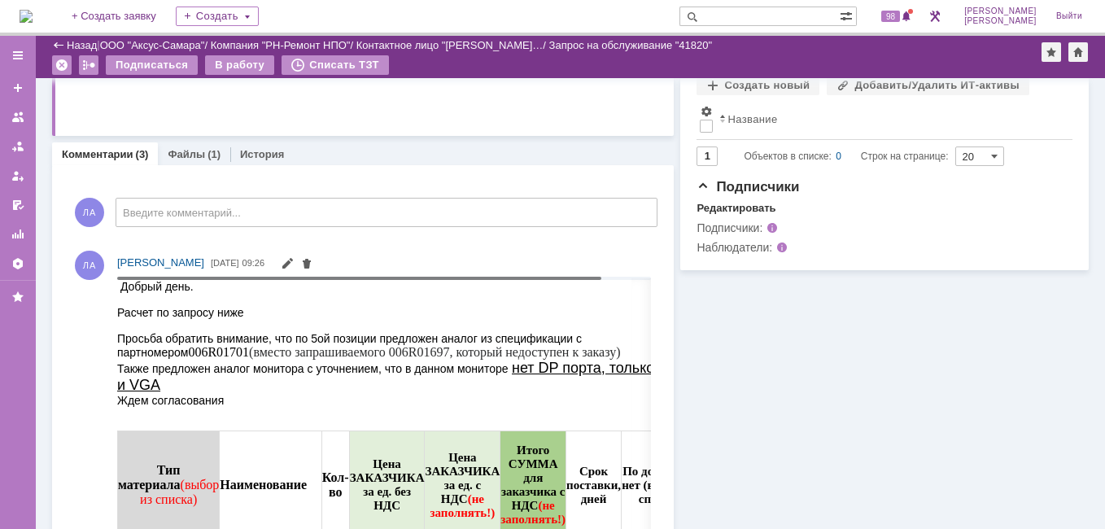
drag, startPoint x: 556, startPoint y: 278, endPoint x: 434, endPoint y: 21, distance: 284.0
click at [536, 291] on body "Идет загрузка, пожалуйста, подождите. На домашнюю + Создать заявку Создать 98 Л…" at bounding box center [552, 264] width 1105 height 529
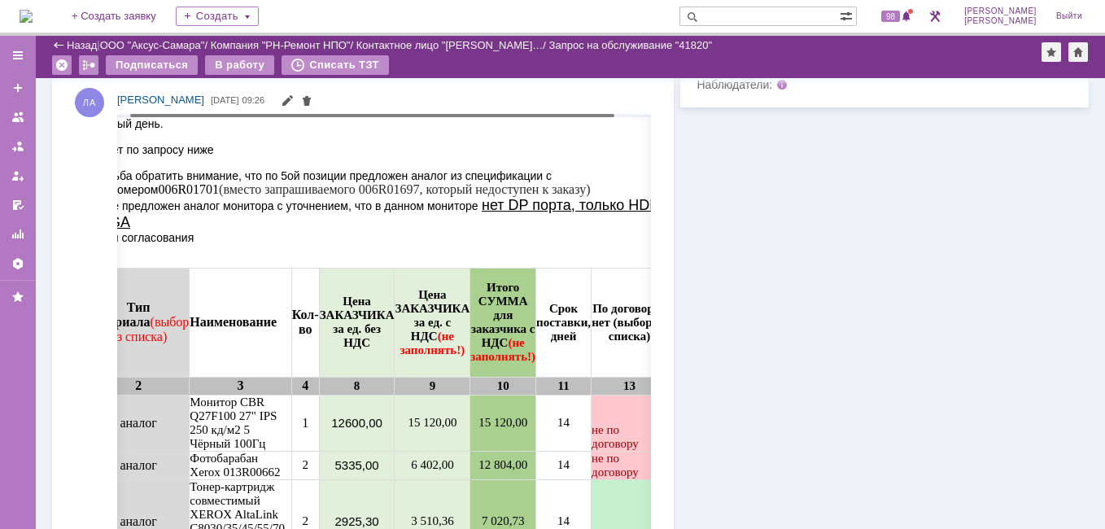
scroll to position [0, 42]
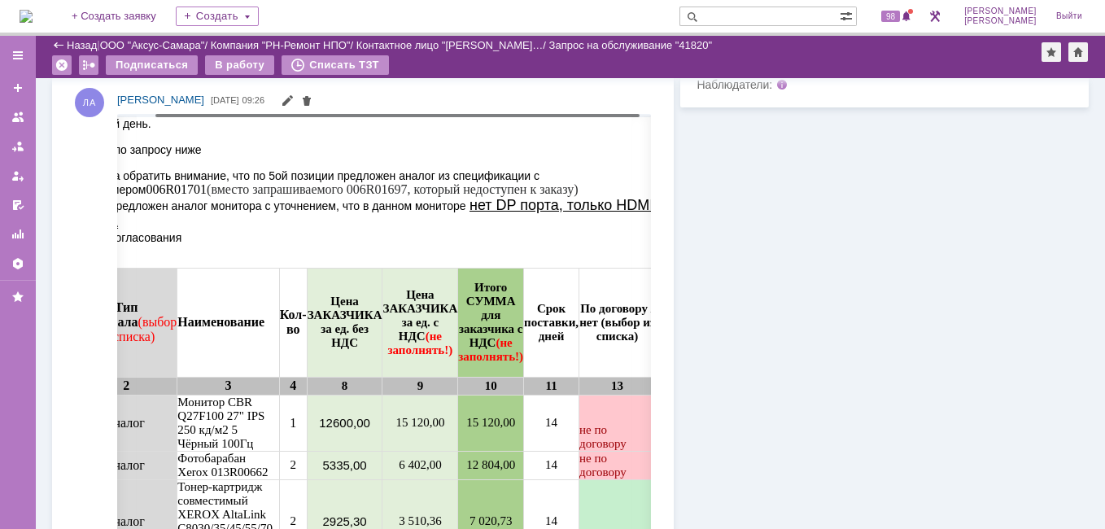
drag, startPoint x: 379, startPoint y: 116, endPoint x: 418, endPoint y: 114, distance: 39.1
click at [418, 114] on body "Идет загрузка, пожалуйста, подождите. На домашнюю + Создать заявку Создать 98 Л…" at bounding box center [552, 264] width 1105 height 529
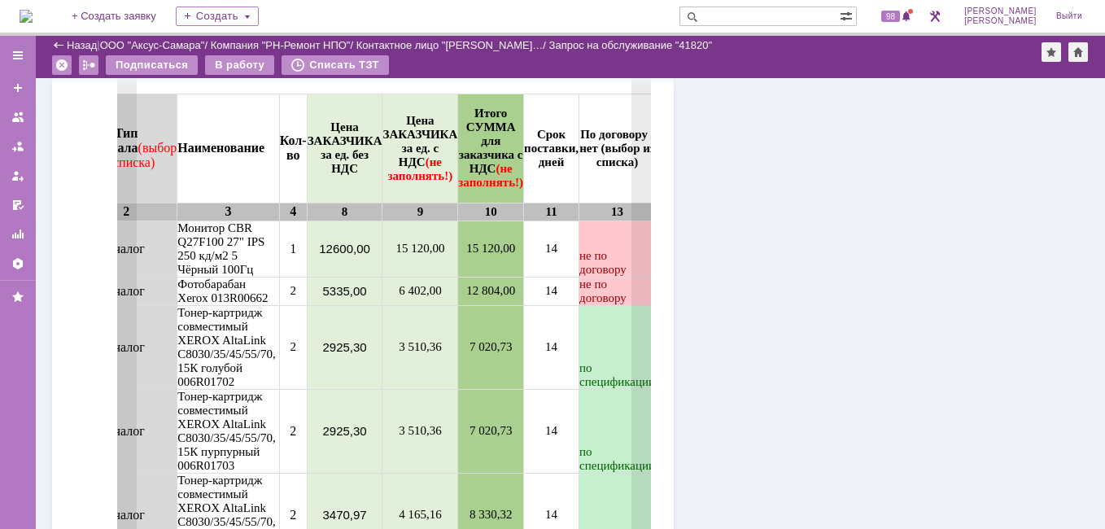
scroll to position [895, 0]
